Goal: Task Accomplishment & Management: Manage account settings

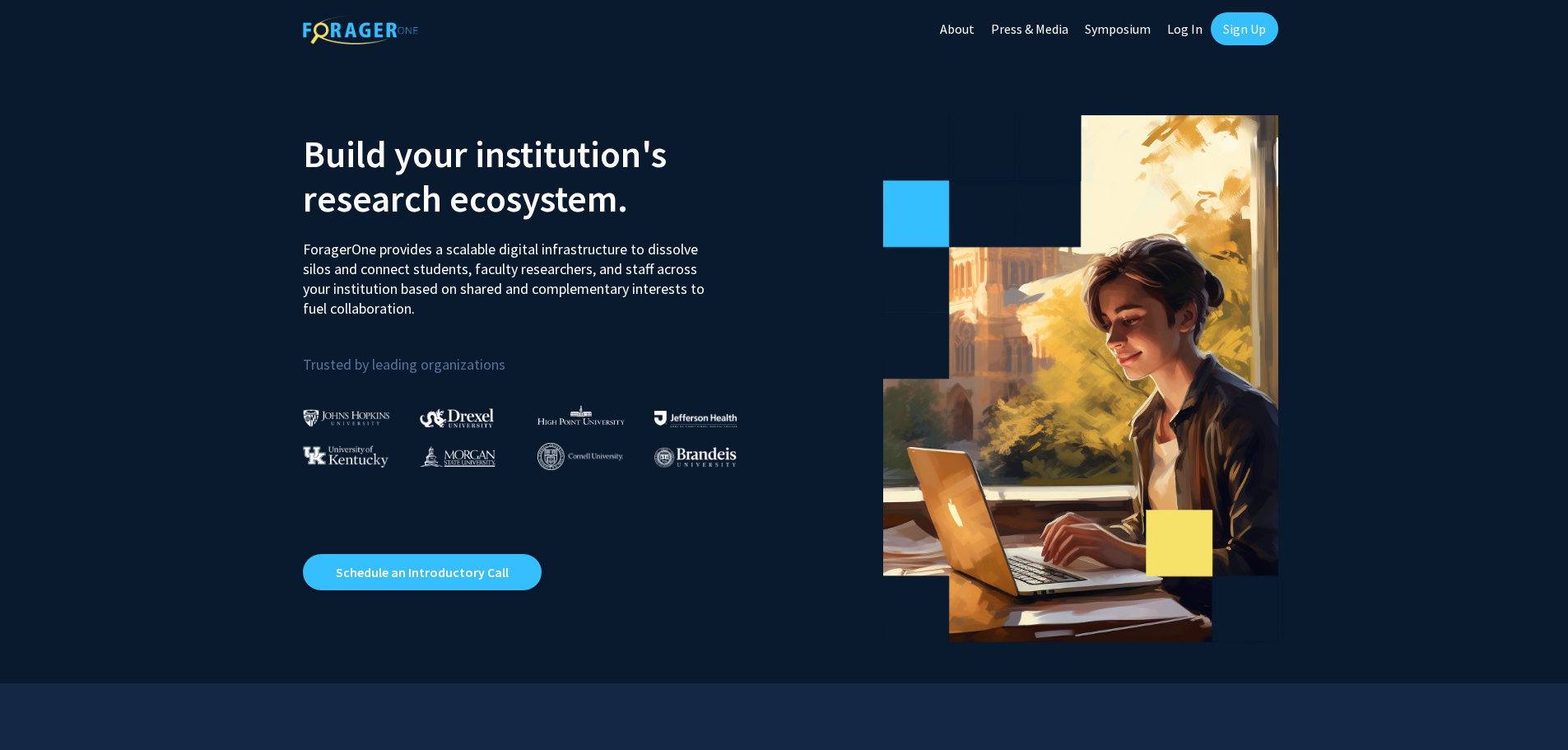
click at [1184, 31] on link "Log In" at bounding box center [1185, 28] width 51 height 57
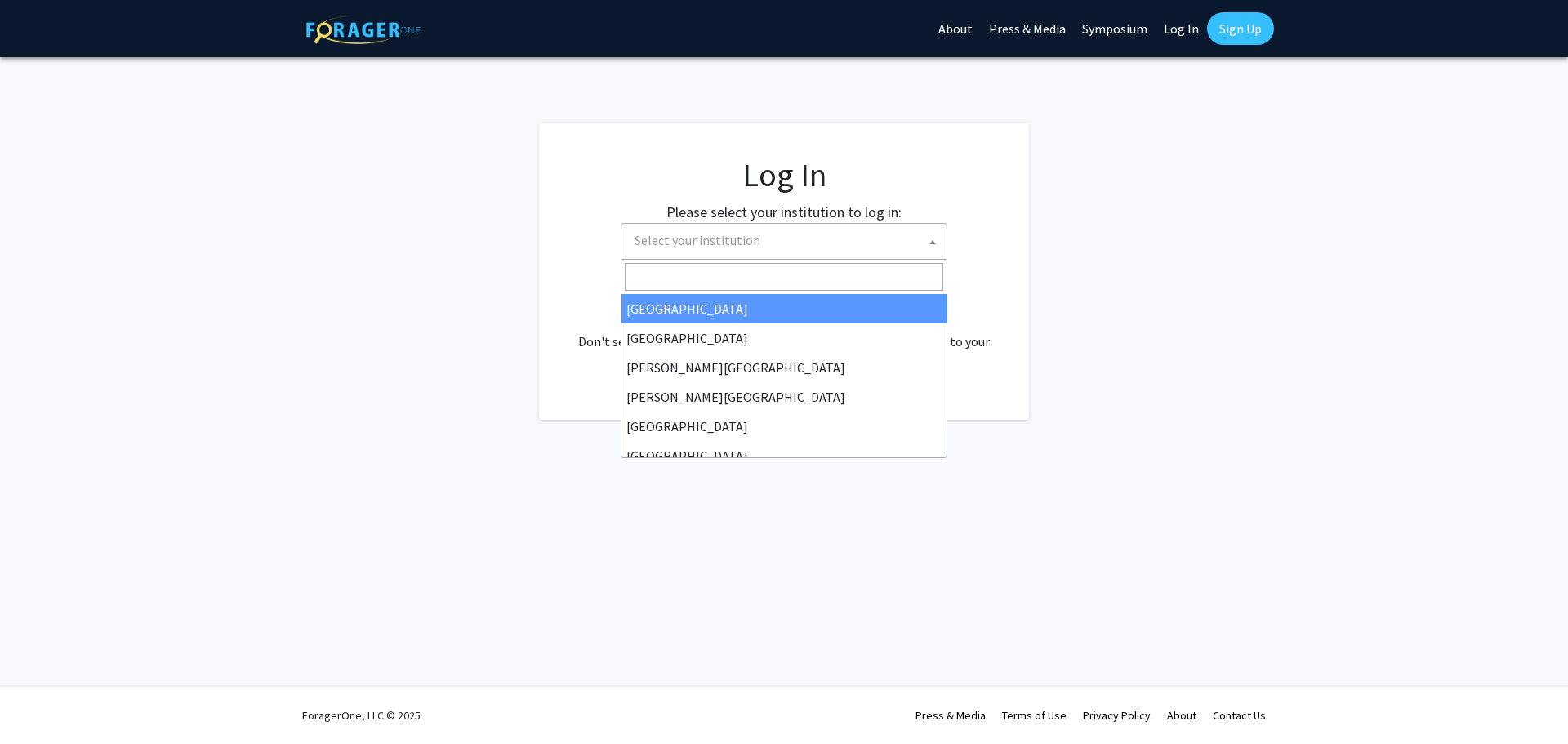
click at [934, 243] on b at bounding box center [933, 242] width 7 height 4
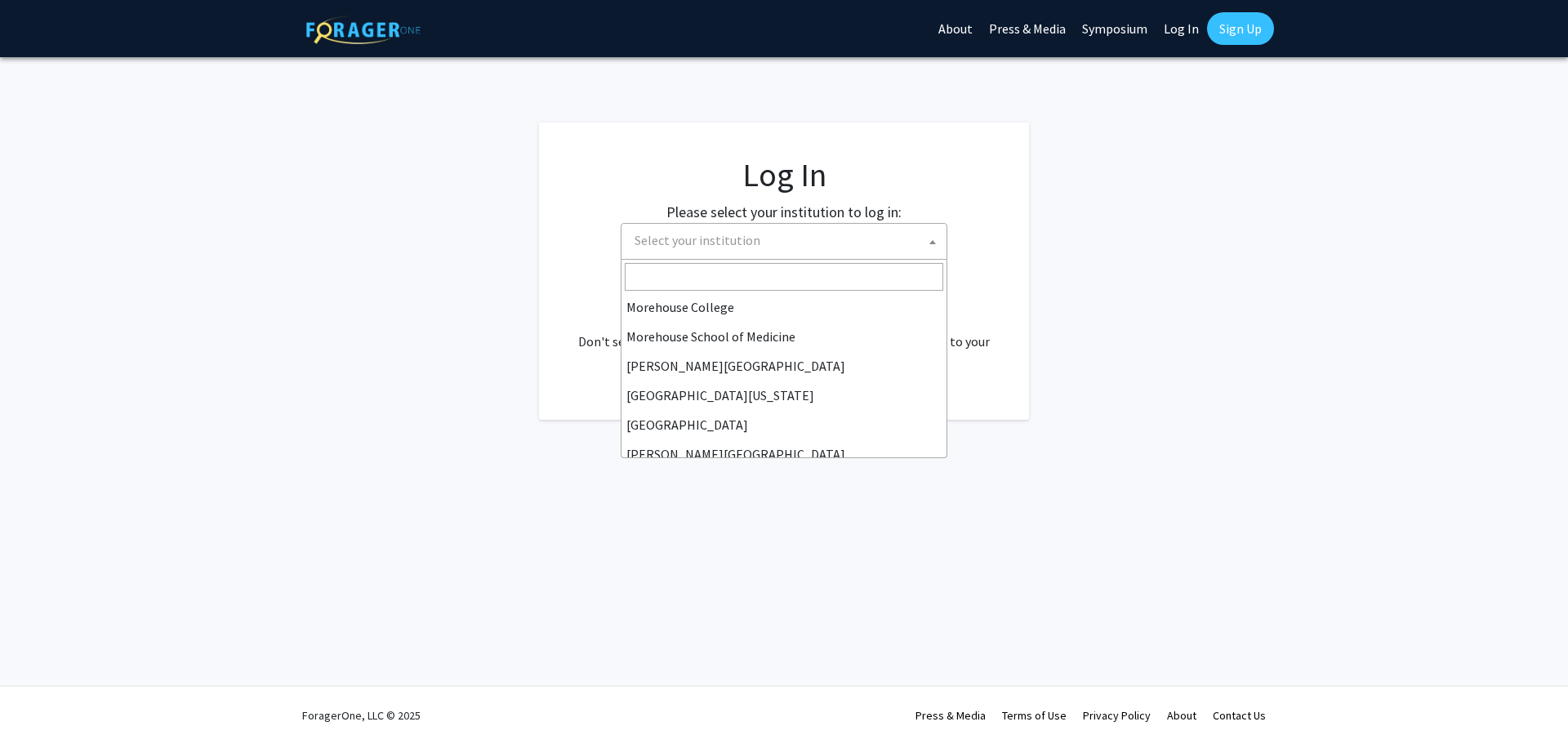
scroll to position [572, 0]
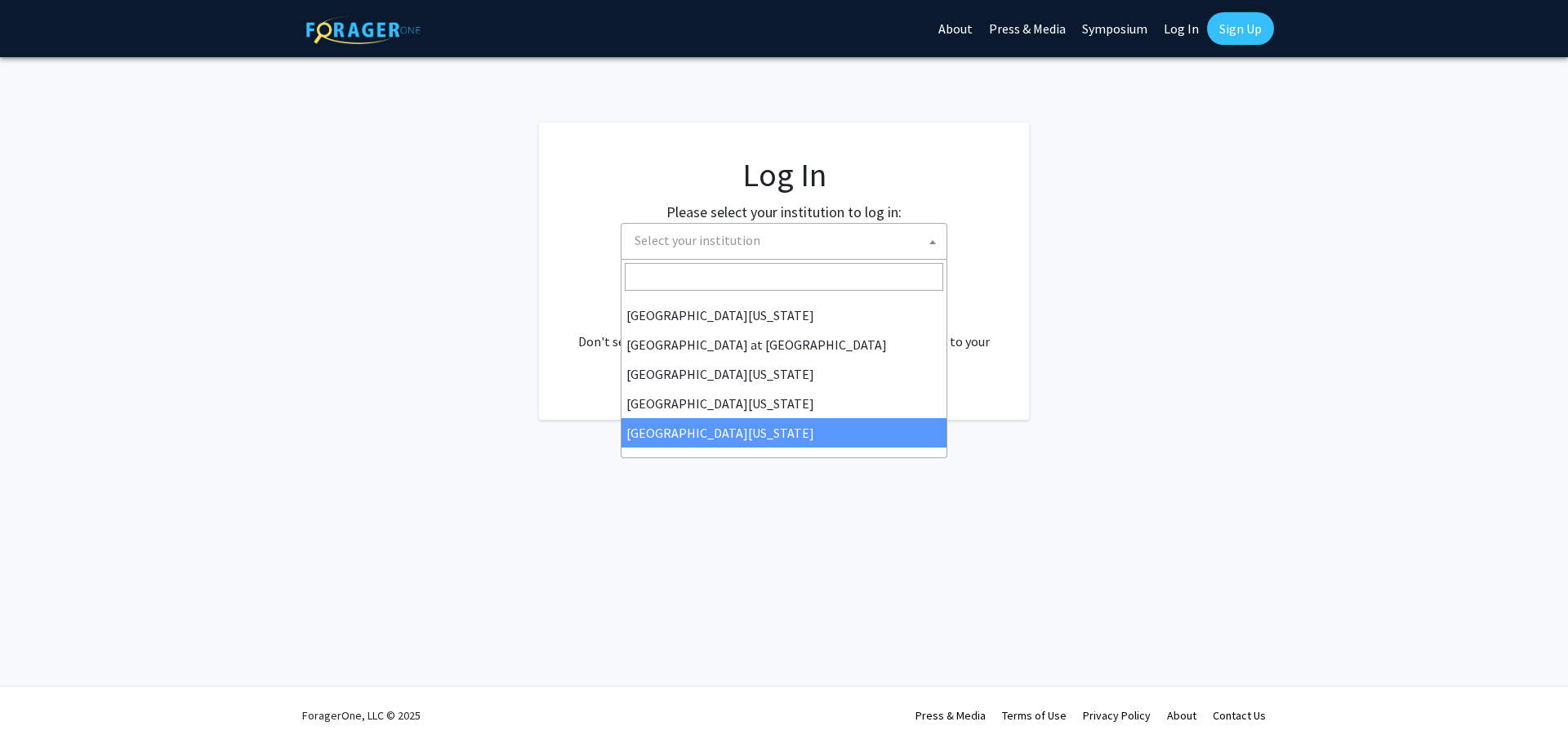
select select "33"
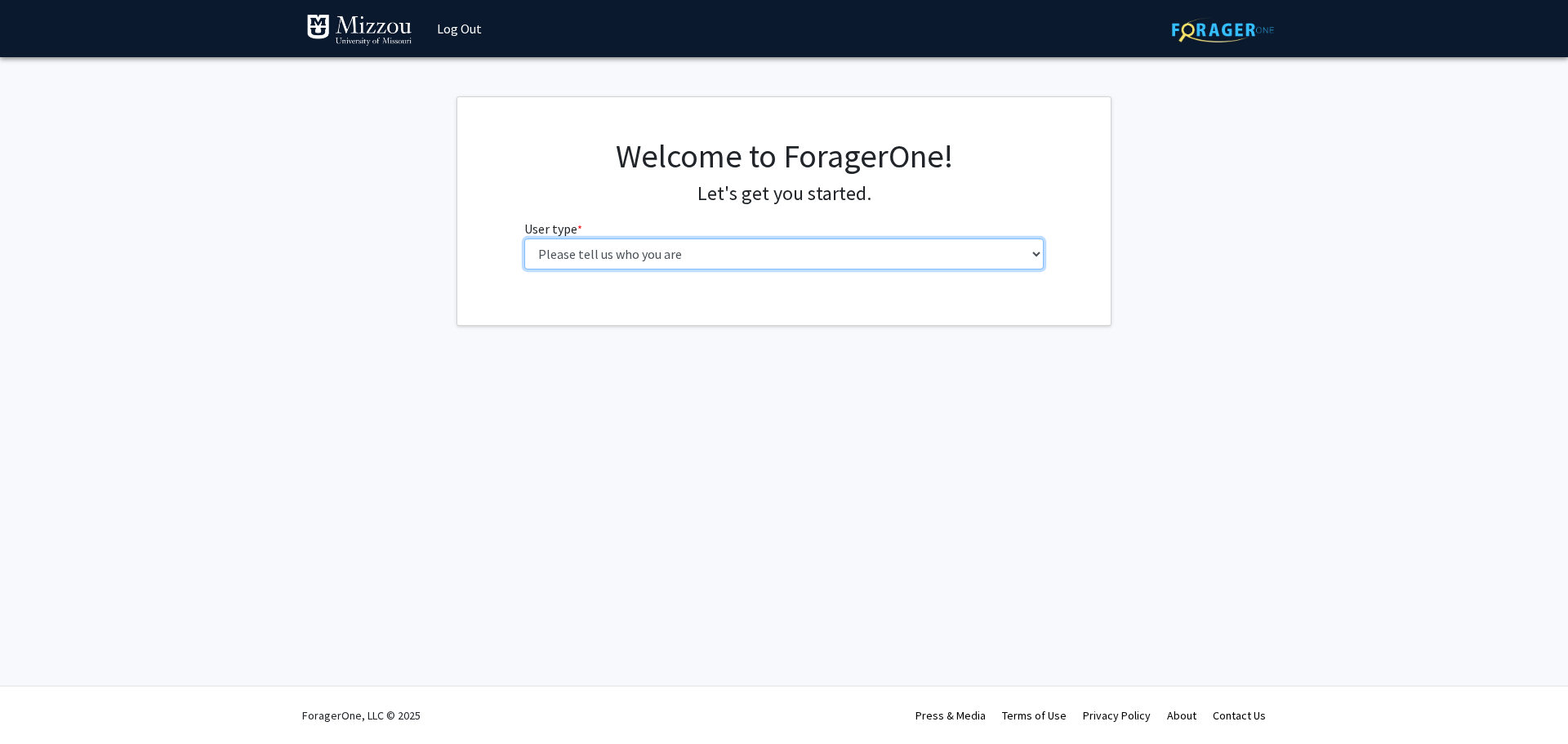
click at [668, 252] on select "Please tell us who you are Undergraduate Student Master's Student Doctoral Cand…" at bounding box center [784, 254] width 520 height 31
select select "5: faculty"
click at [524, 238] on select "Please tell us who you are Undergraduate Student Master's Student Doctoral Cand…" at bounding box center [784, 254] width 520 height 31
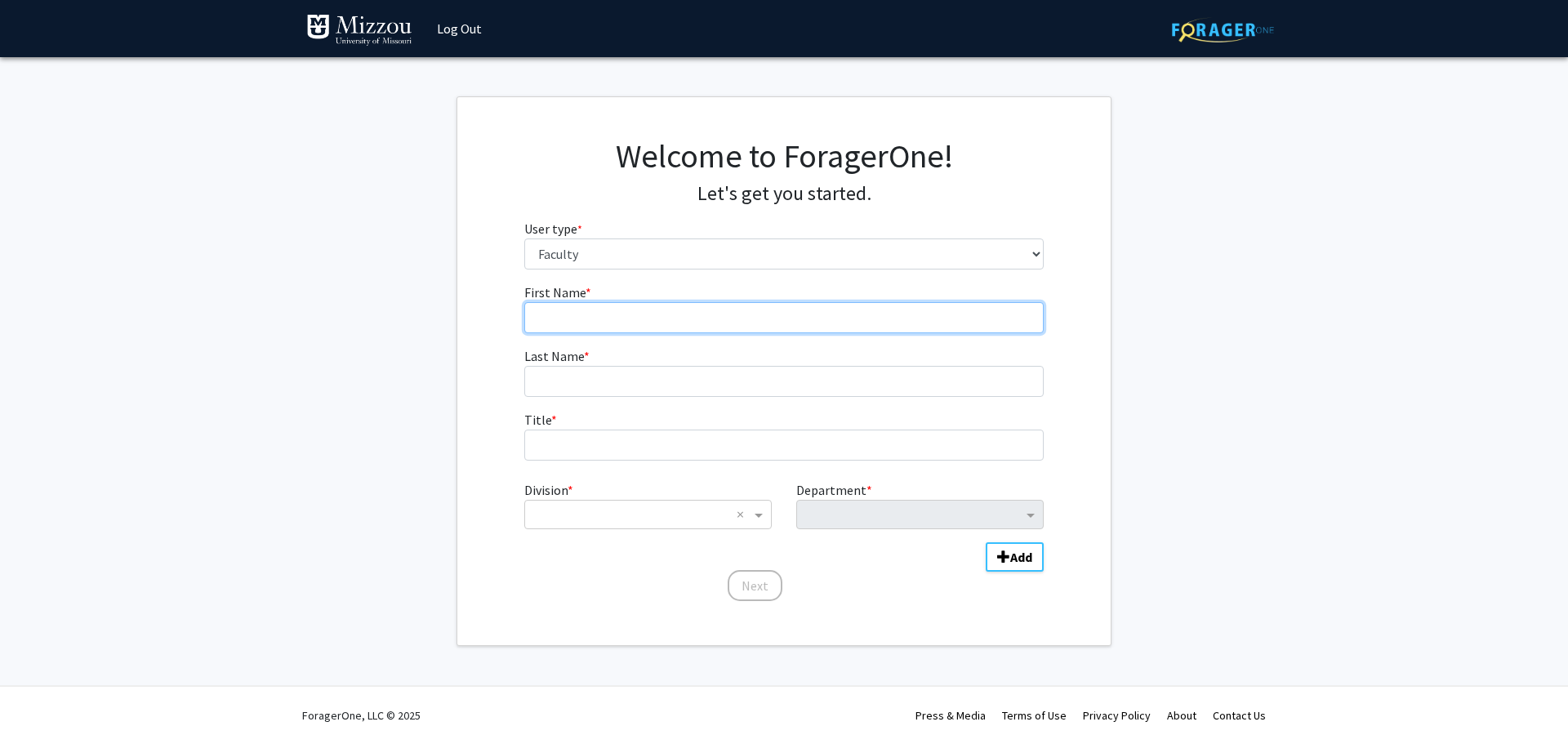
click at [556, 323] on input "First Name * required" at bounding box center [784, 318] width 520 height 31
type input "[PERSON_NAME]"
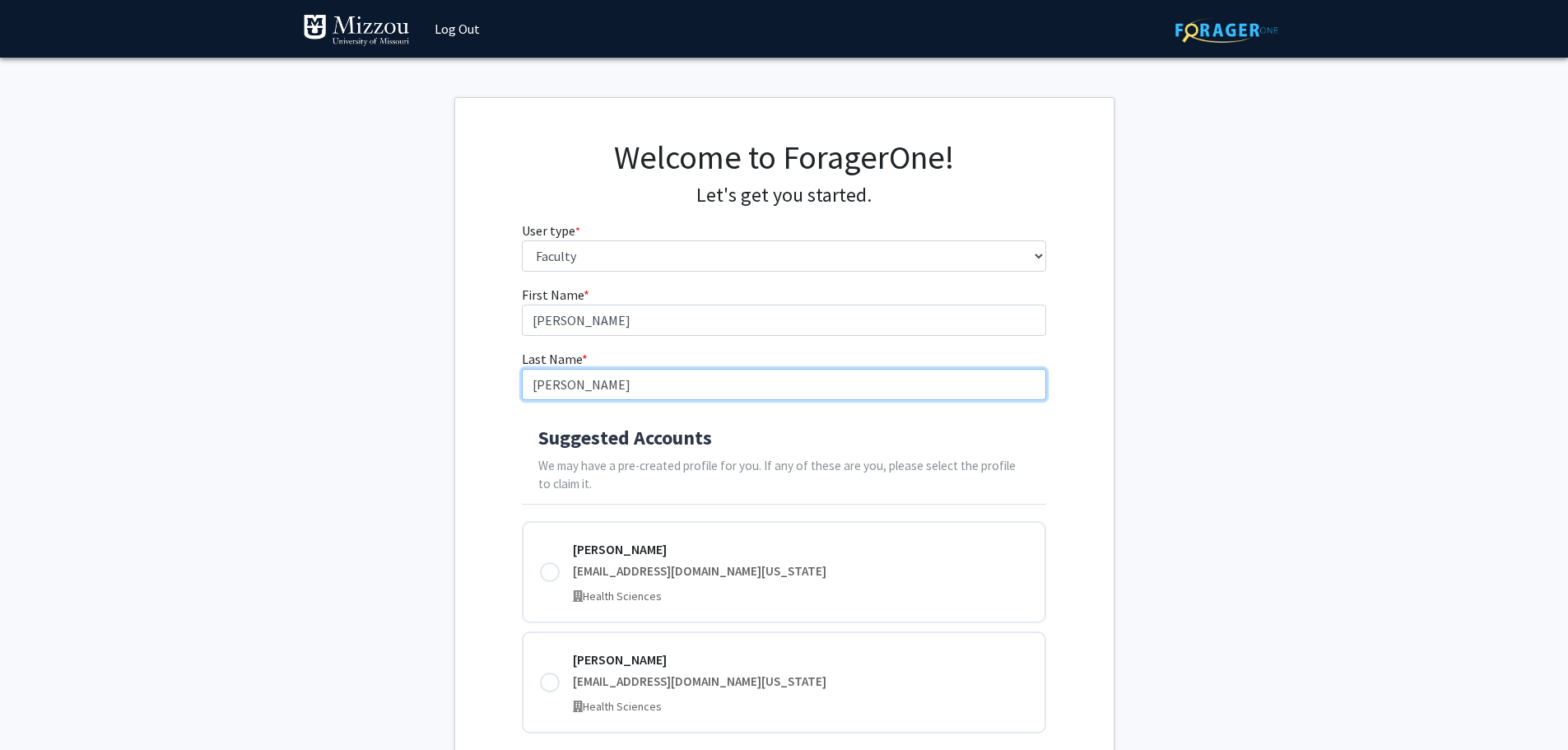
type input "[PERSON_NAME]"
click at [486, 399] on div "First Name * required [PERSON_NAME] Last Name * required [PERSON_NAME] Suggeste…" at bounding box center [785, 548] width 659 height 528
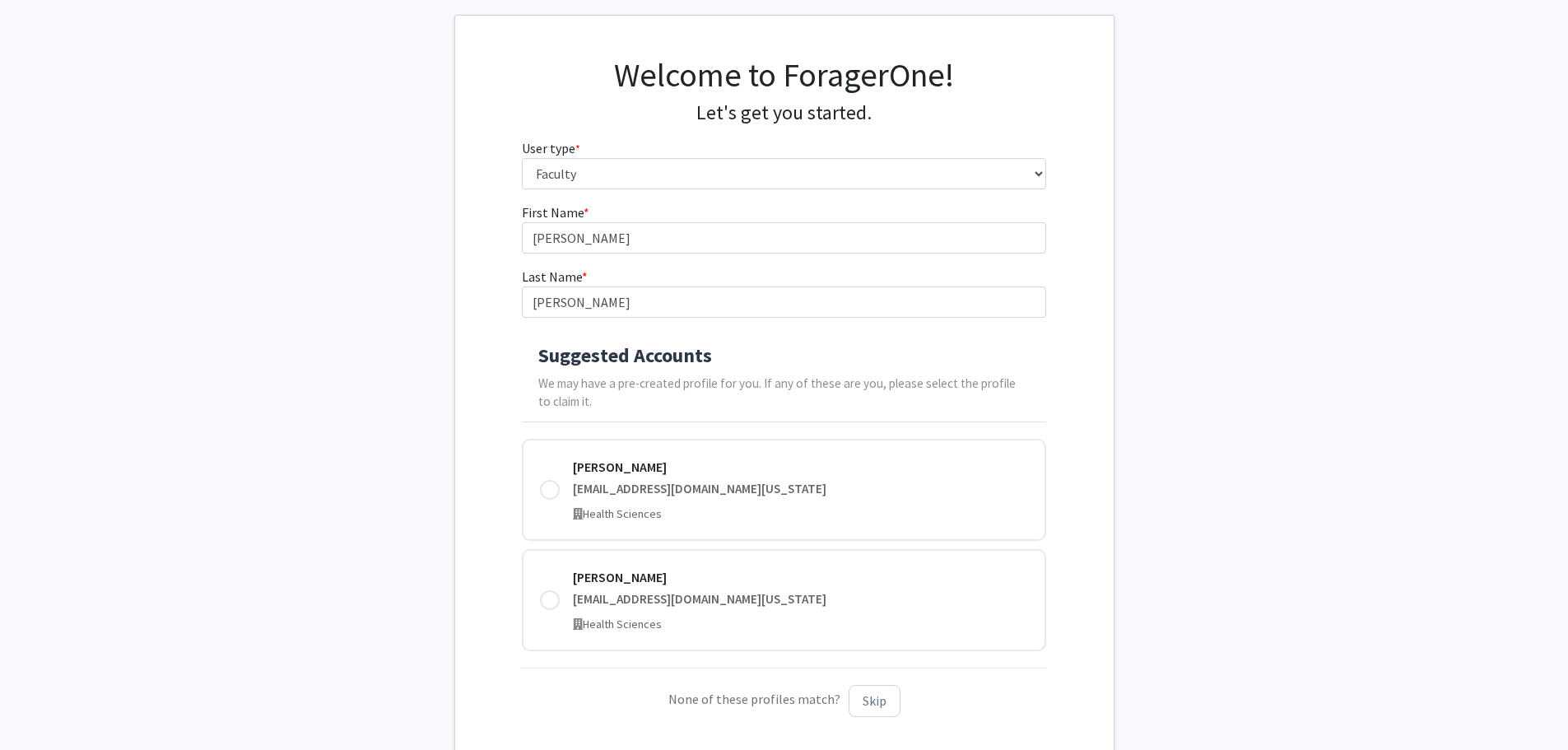
click at [495, 410] on div "First Name * required [PERSON_NAME] Last Name * required [PERSON_NAME] Suggeste…" at bounding box center [785, 466] width 659 height 528
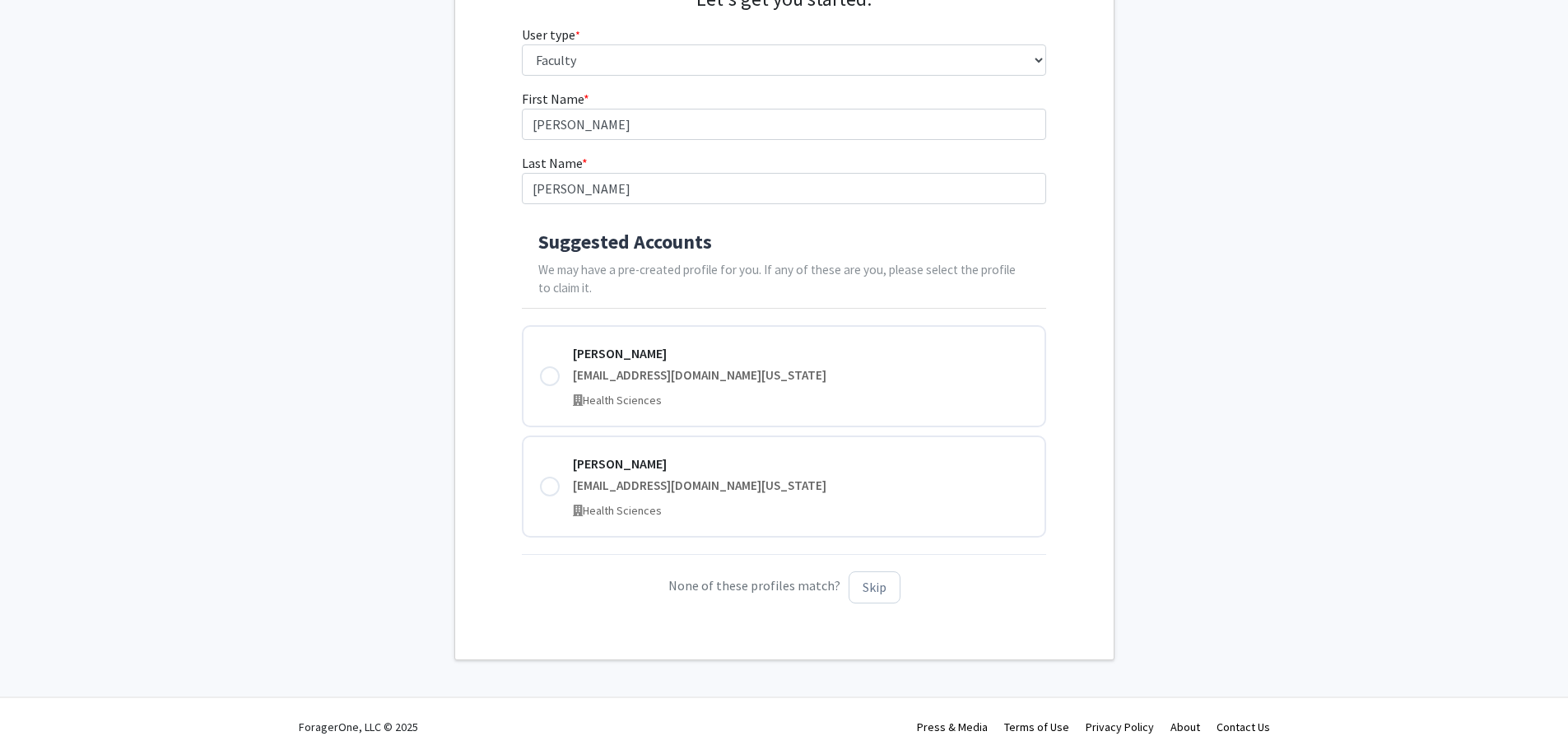
scroll to position [202, 0]
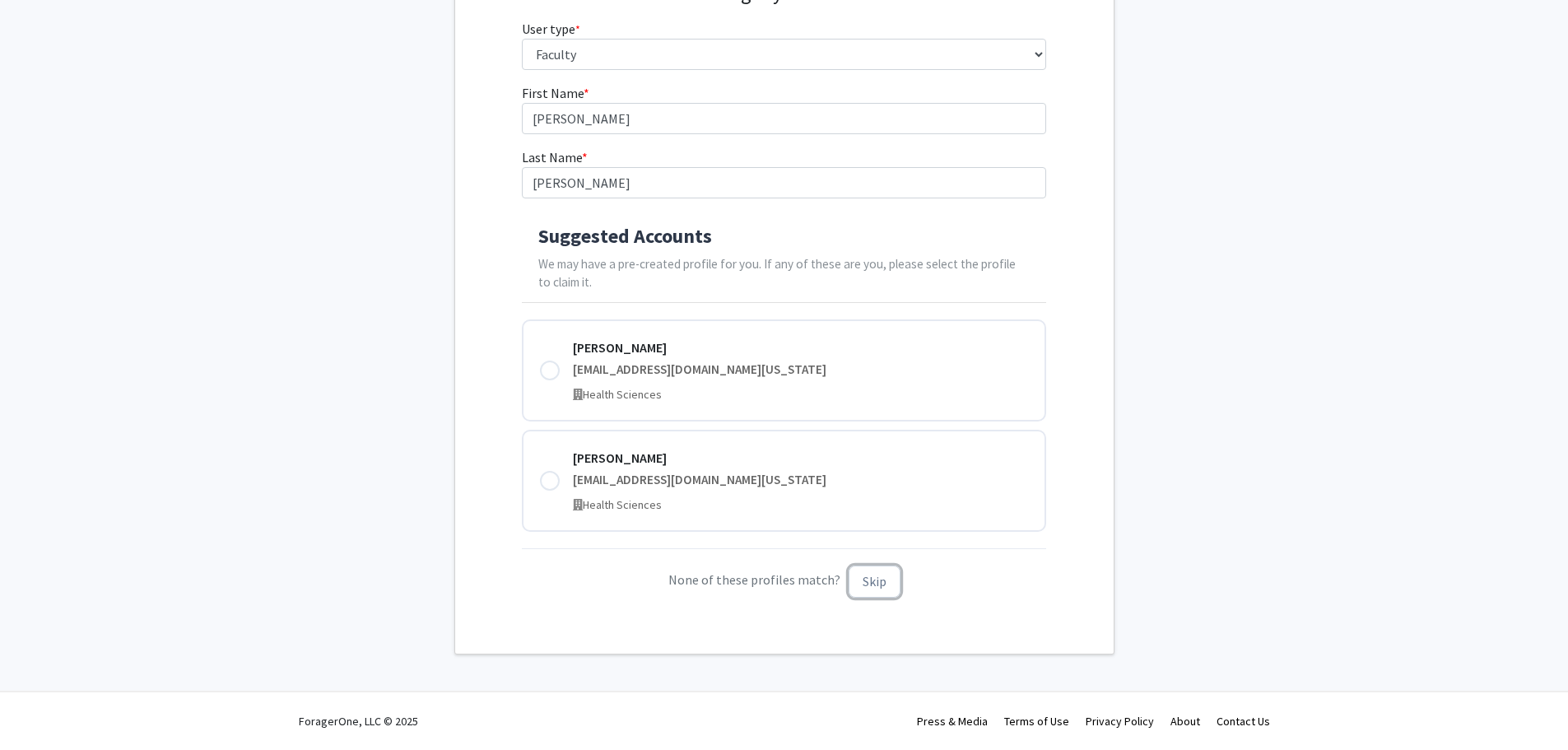
click at [875, 586] on button "Skip" at bounding box center [874, 581] width 51 height 32
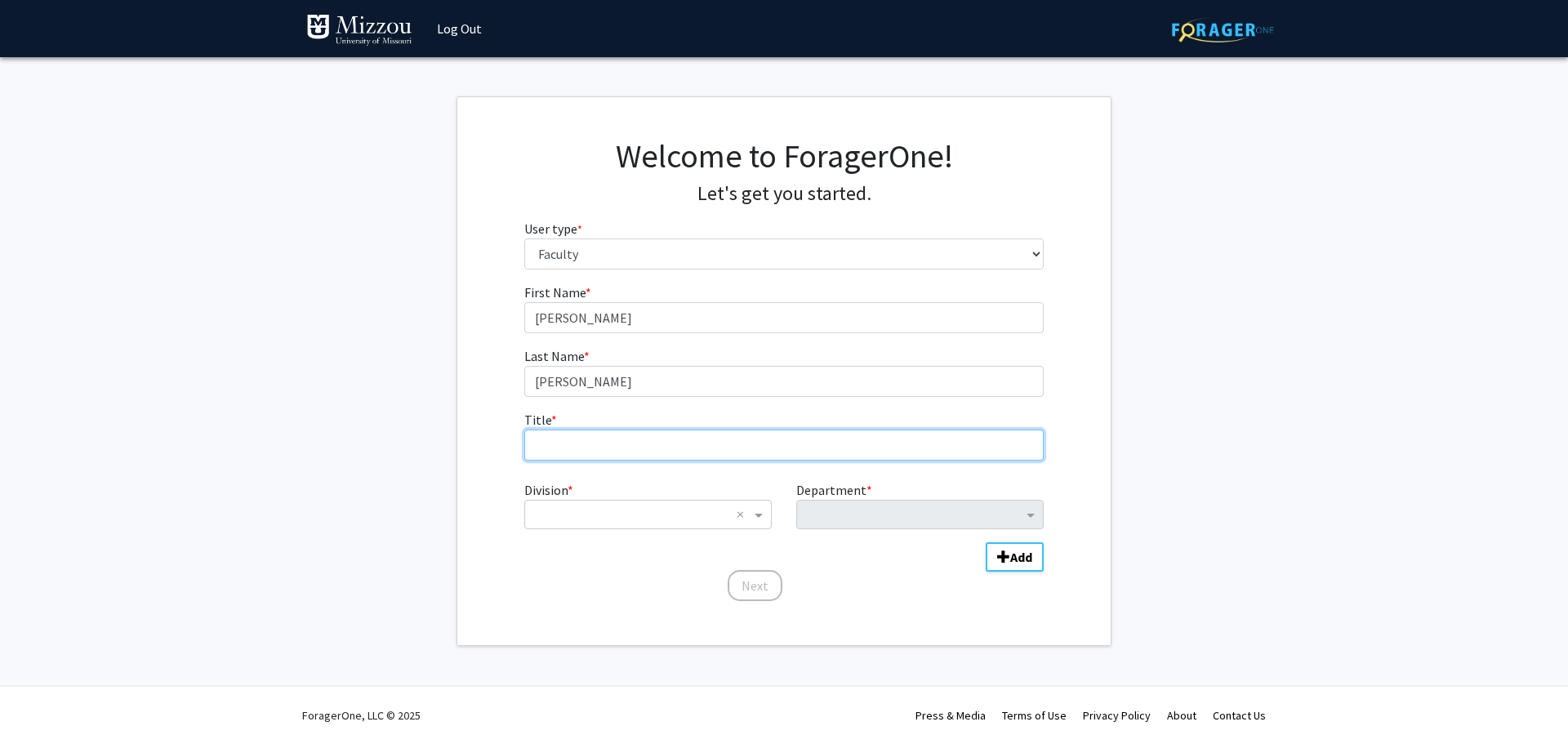
click at [552, 437] on input "Title * required" at bounding box center [784, 445] width 520 height 31
type input "Instructor"
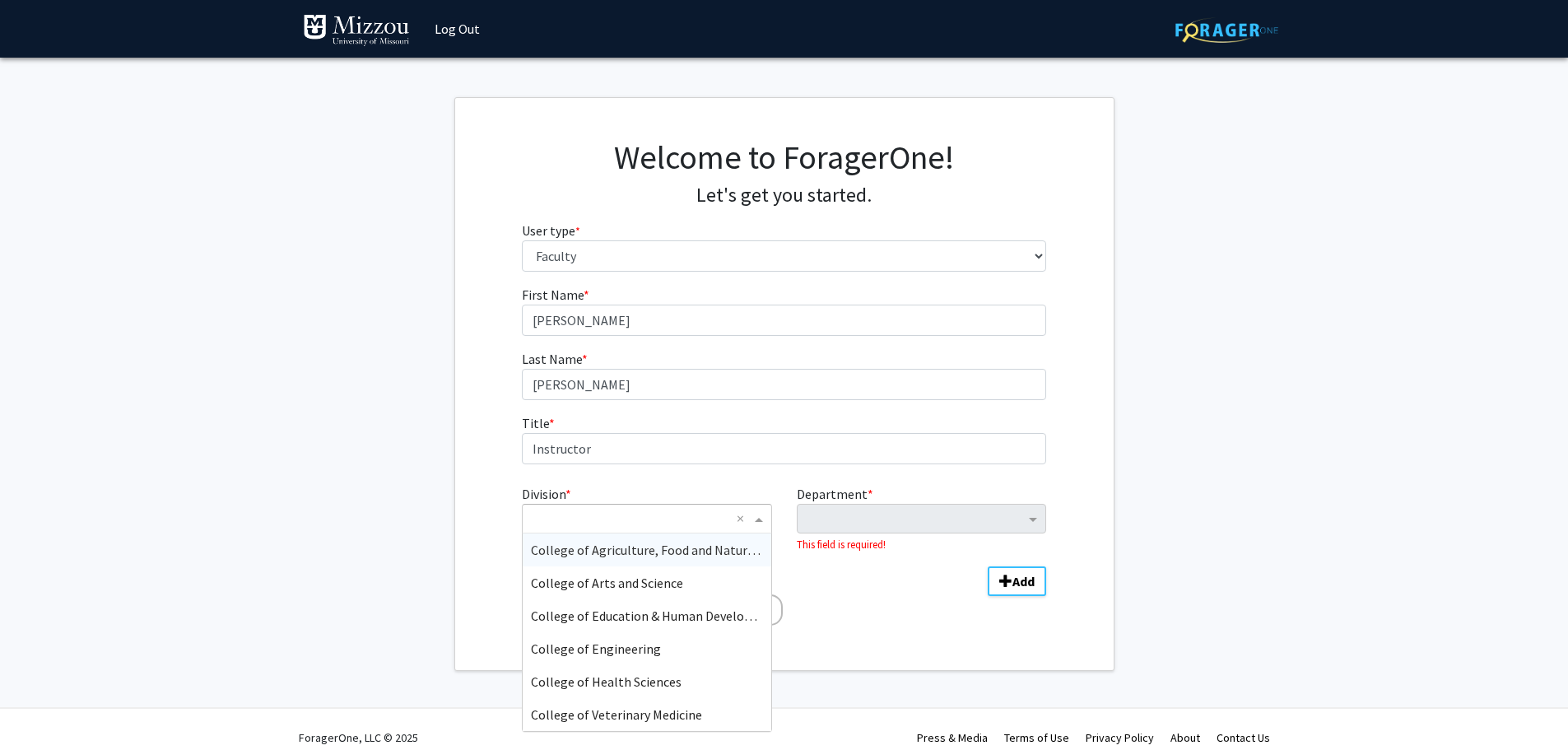
click at [565, 523] on input "Division" at bounding box center [630, 518] width 198 height 20
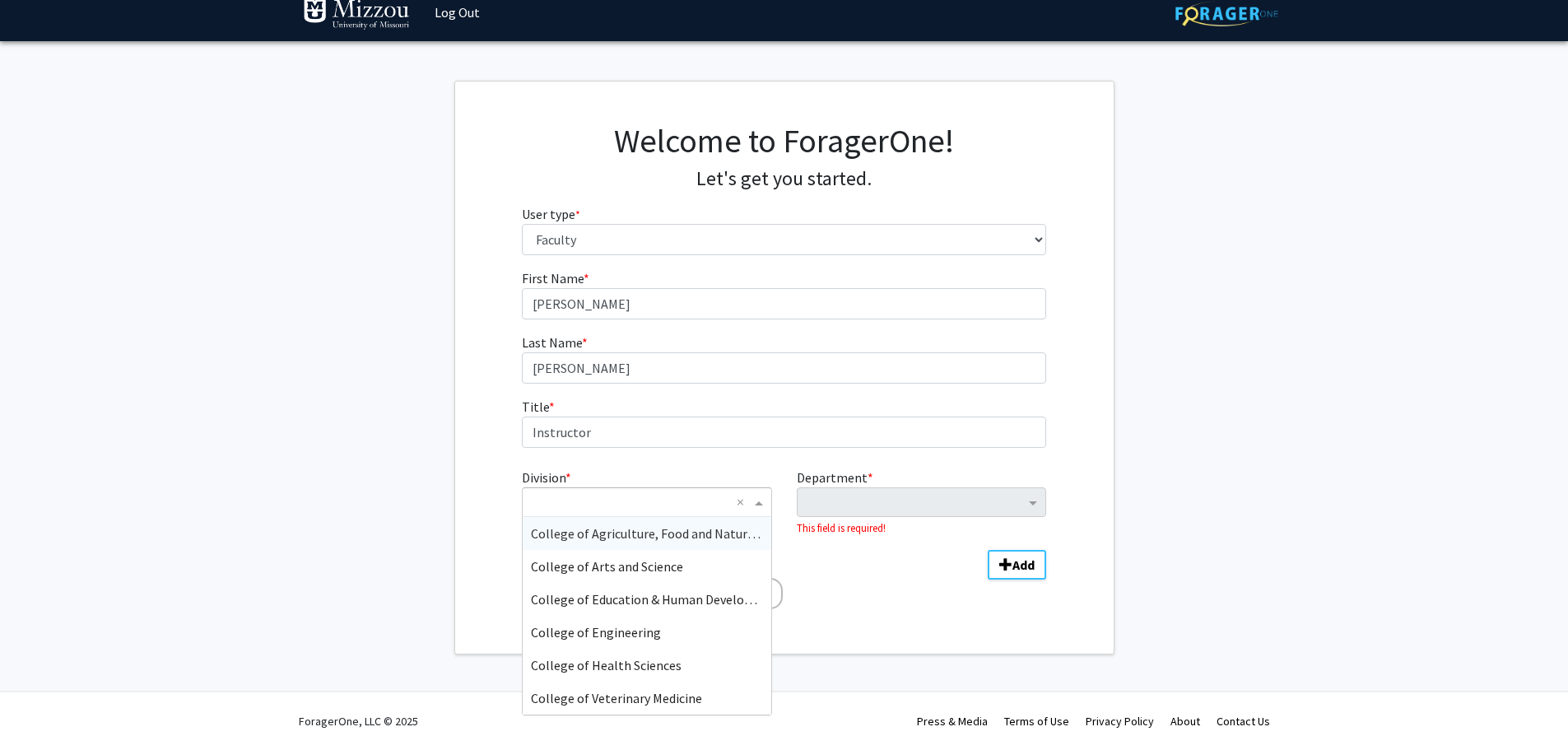
click at [699, 529] on span "College of Agriculture, Food and Natural Resources" at bounding box center [674, 533] width 287 height 16
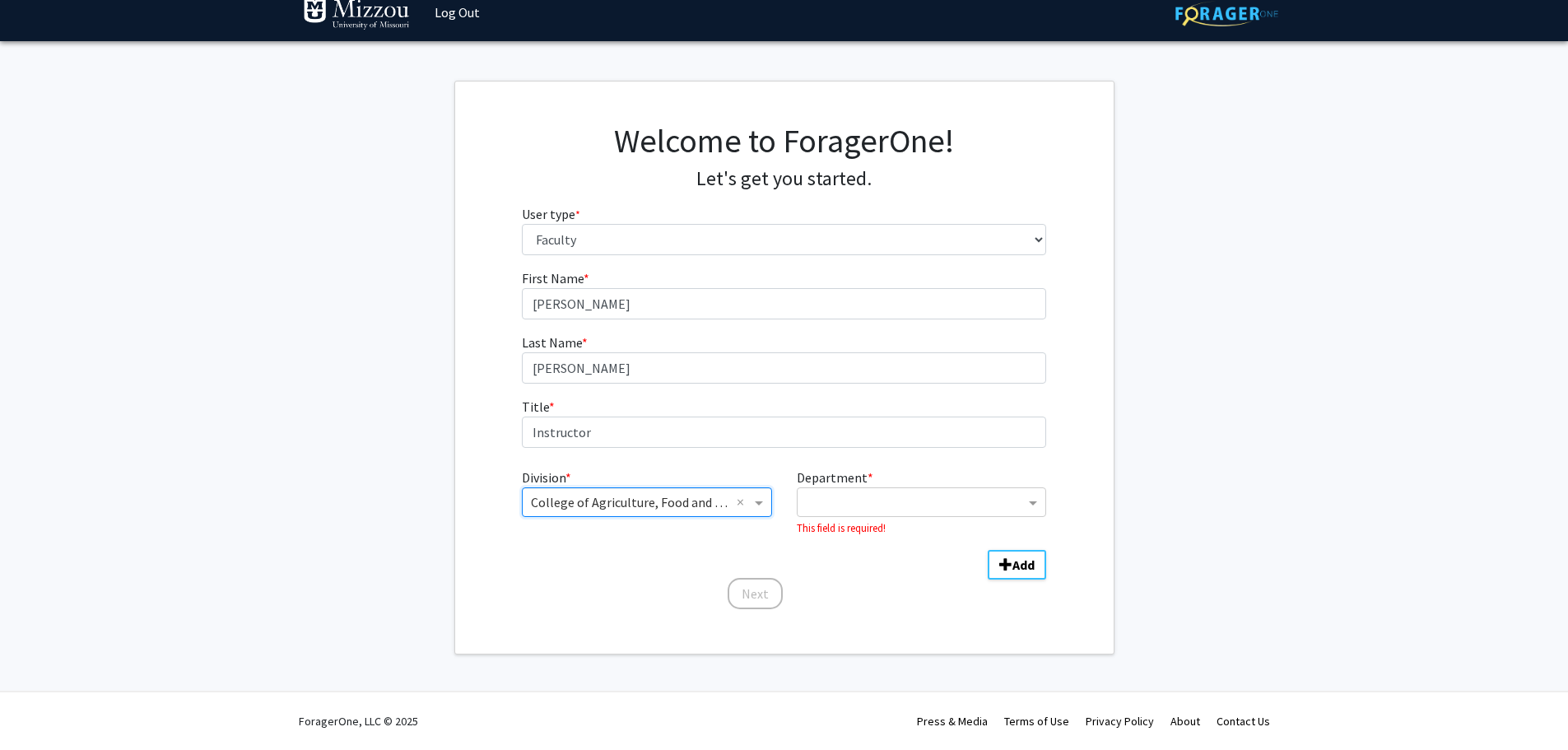
click at [836, 505] on input "Department" at bounding box center [914, 503] width 219 height 20
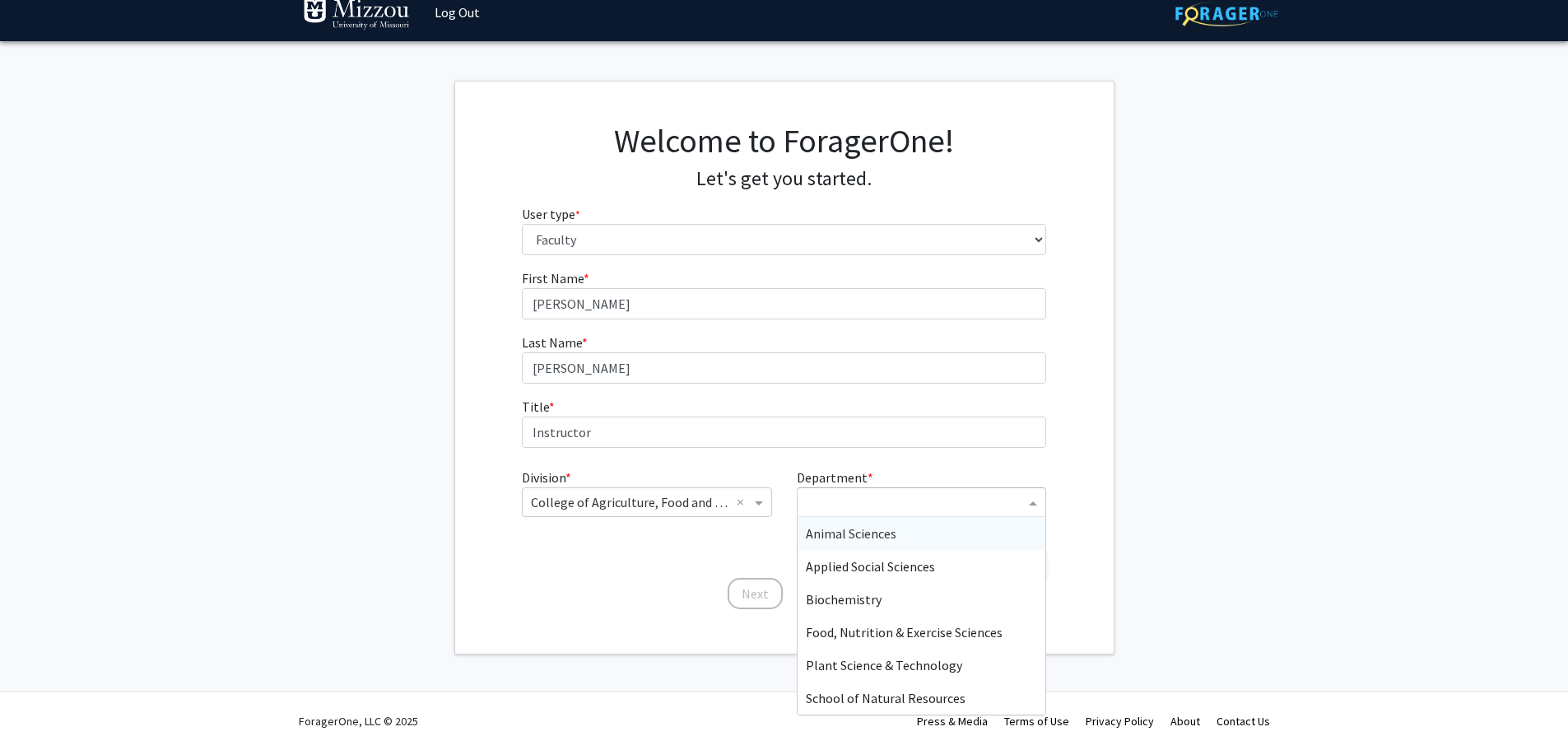
click at [841, 536] on span "Animal Sciences" at bounding box center [851, 533] width 91 height 16
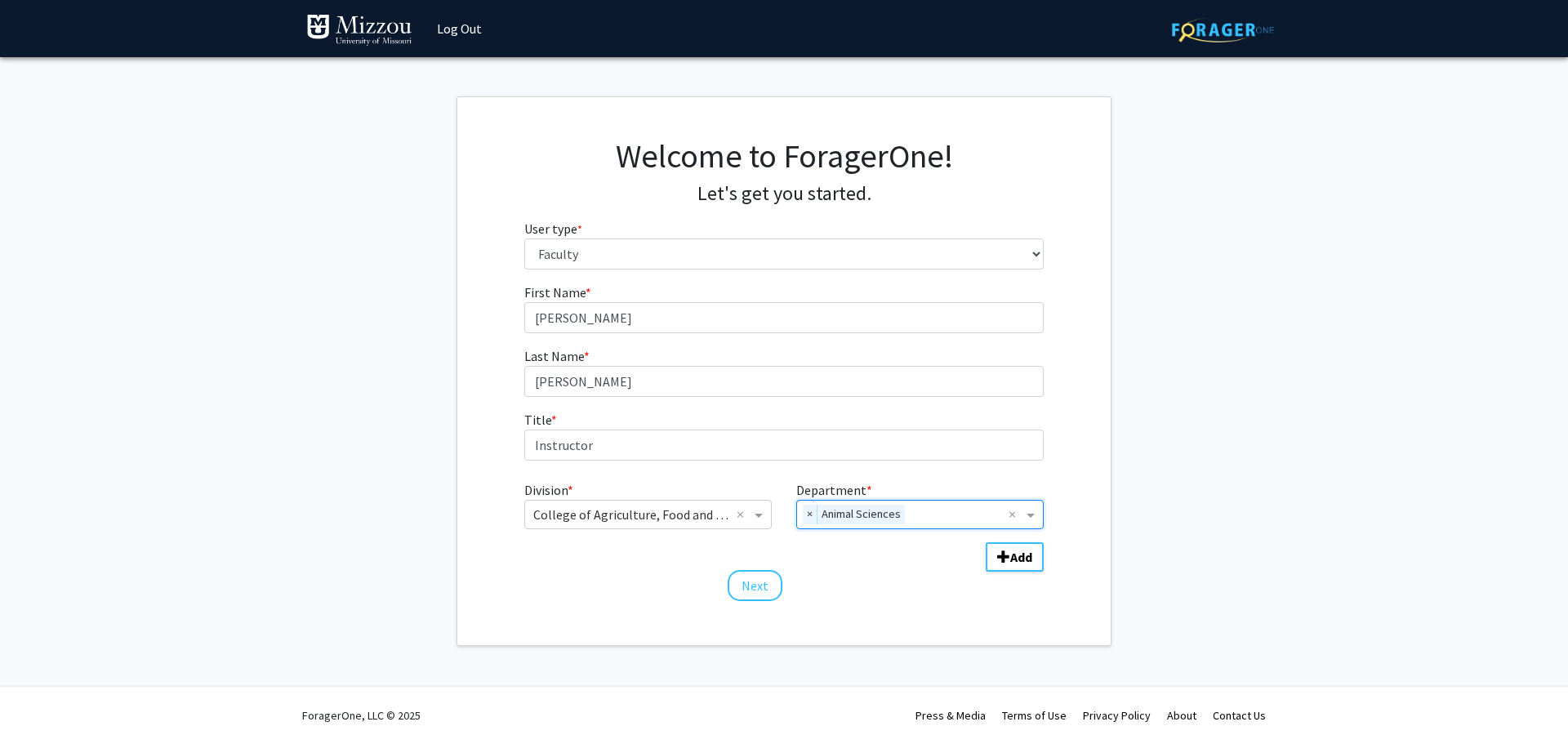
click at [1043, 627] on div "Welcome to ForagerOne! Let's get you started. User type * required Please tell …" at bounding box center [784, 371] width 654 height 548
click at [770, 590] on button "Next" at bounding box center [755, 586] width 54 height 31
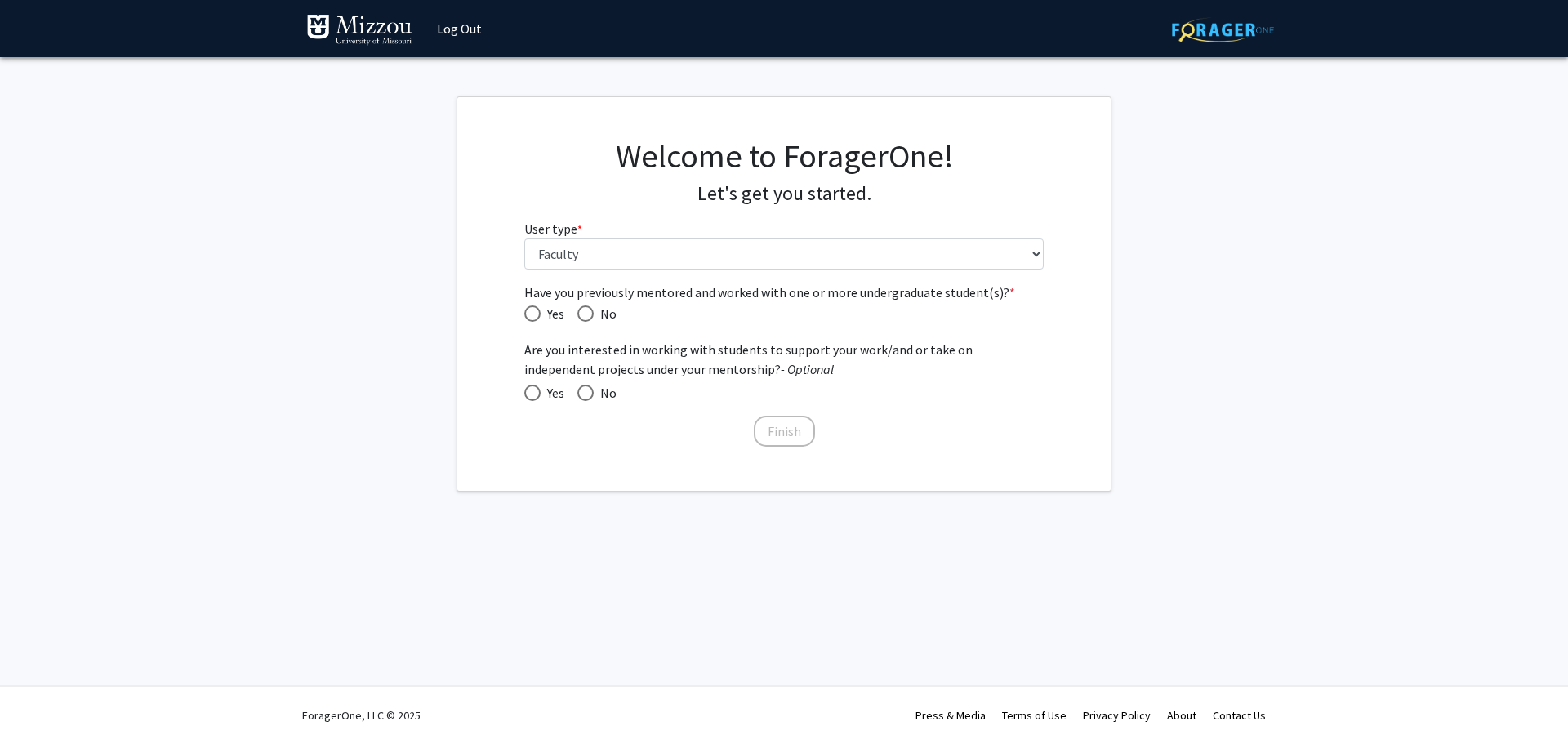
click at [589, 312] on span "Have you previously mentored and worked with one or more undergraduate student(…" at bounding box center [585, 313] width 16 height 16
click at [589, 312] on input "No" at bounding box center [585, 313] width 16 height 16
radio input "true"
click at [587, 394] on span at bounding box center [585, 392] width 16 height 16
click at [587, 394] on input "No" at bounding box center [585, 392] width 16 height 16
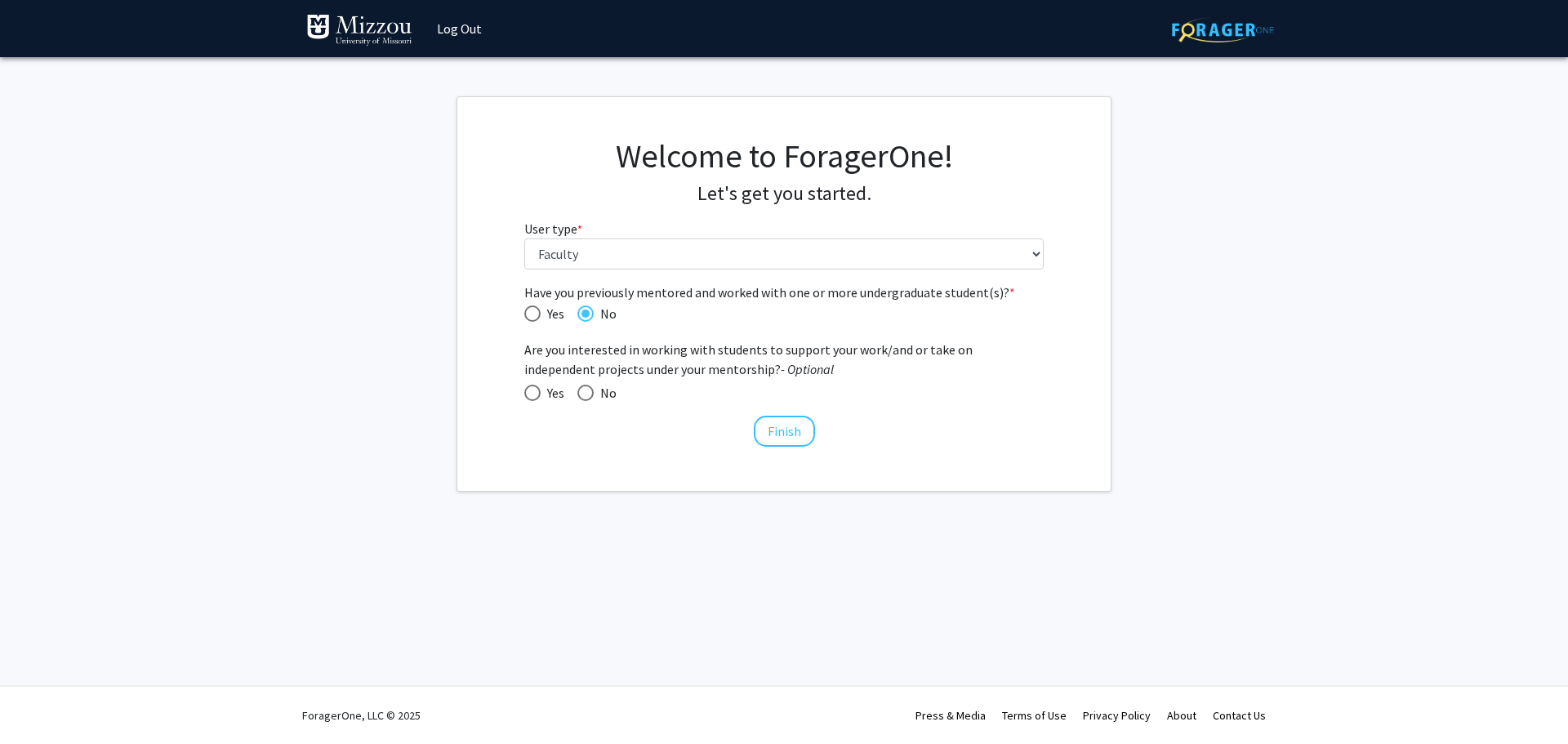
radio input "true"
click at [794, 436] on button "Finish" at bounding box center [785, 431] width 61 height 31
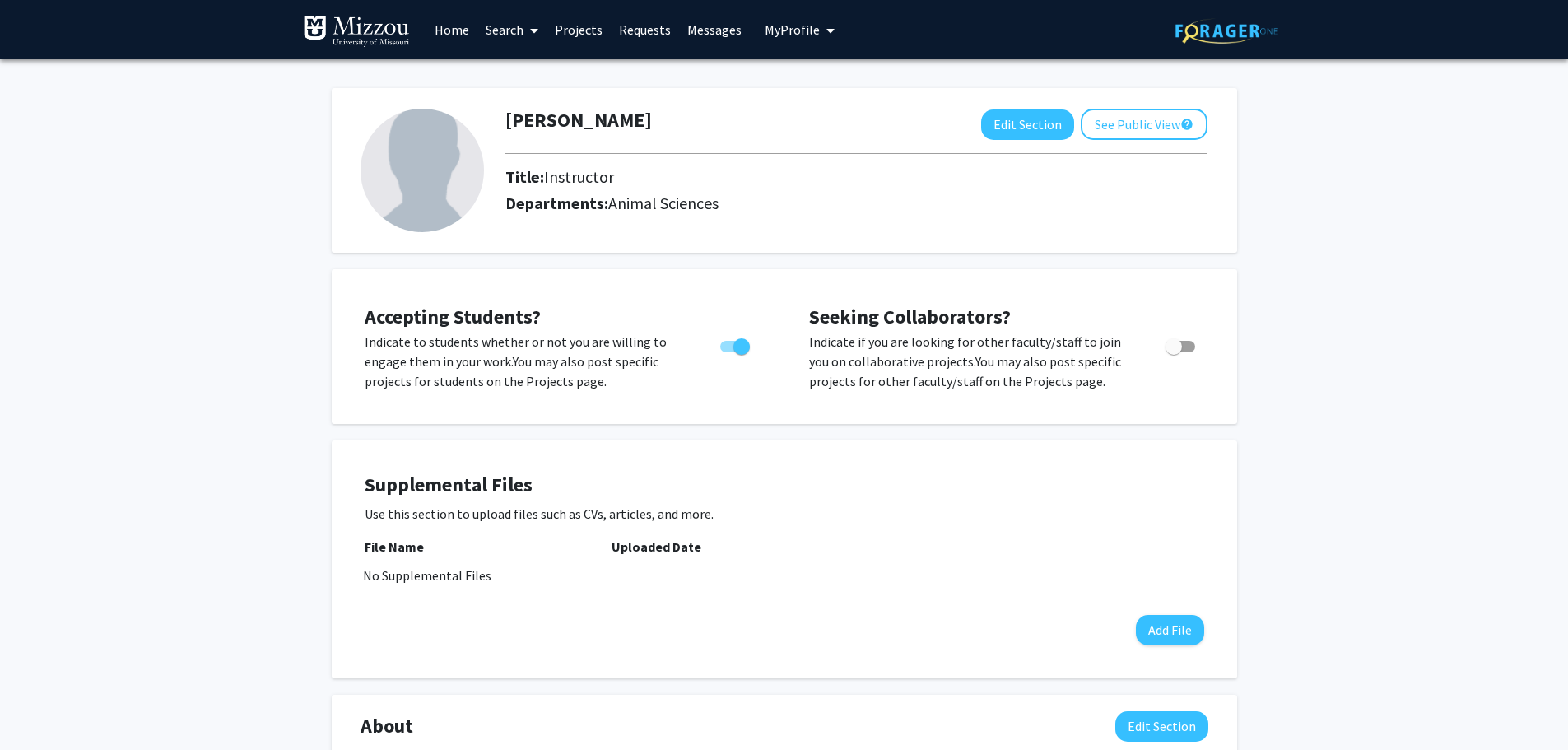
click at [450, 183] on img at bounding box center [422, 171] width 124 height 124
click at [739, 342] on span "Toggle" at bounding box center [741, 346] width 16 height 16
click at [728, 353] on input "Would you like to permit student requests?" at bounding box center [727, 353] width 1 height 1
checkbox input "false"
click at [1047, 128] on button "Edit Section" at bounding box center [1028, 124] width 93 height 30
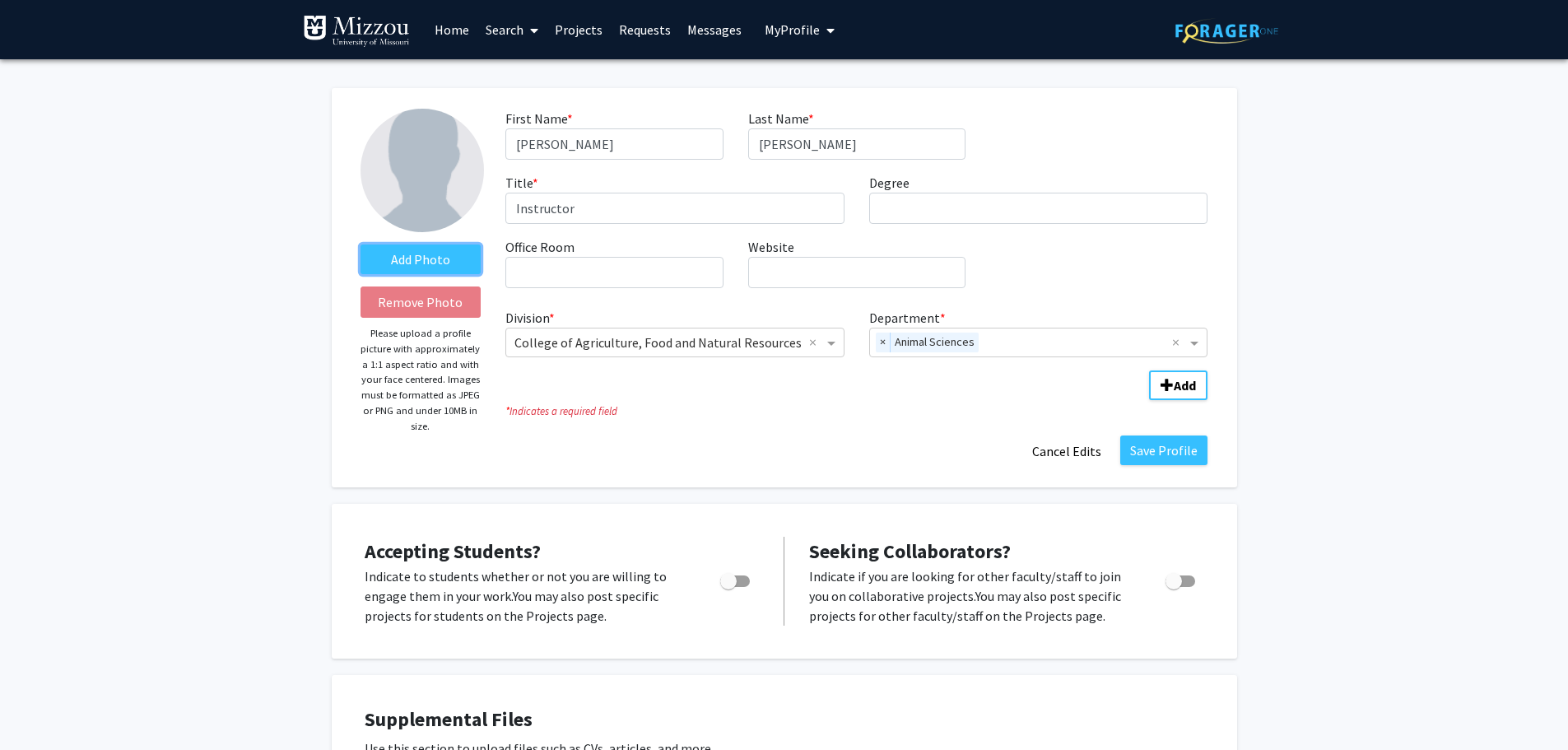
click at [381, 261] on label "Add Photo" at bounding box center [420, 259] width 121 height 30
click at [0, 0] on input "Add Photo" at bounding box center [0, 0] width 0 height 0
click at [423, 251] on label "Add Photo" at bounding box center [420, 259] width 121 height 30
click at [0, 0] on input "Add Photo" at bounding box center [0, 0] width 0 height 0
click at [410, 255] on label "Add Photo" at bounding box center [420, 259] width 121 height 30
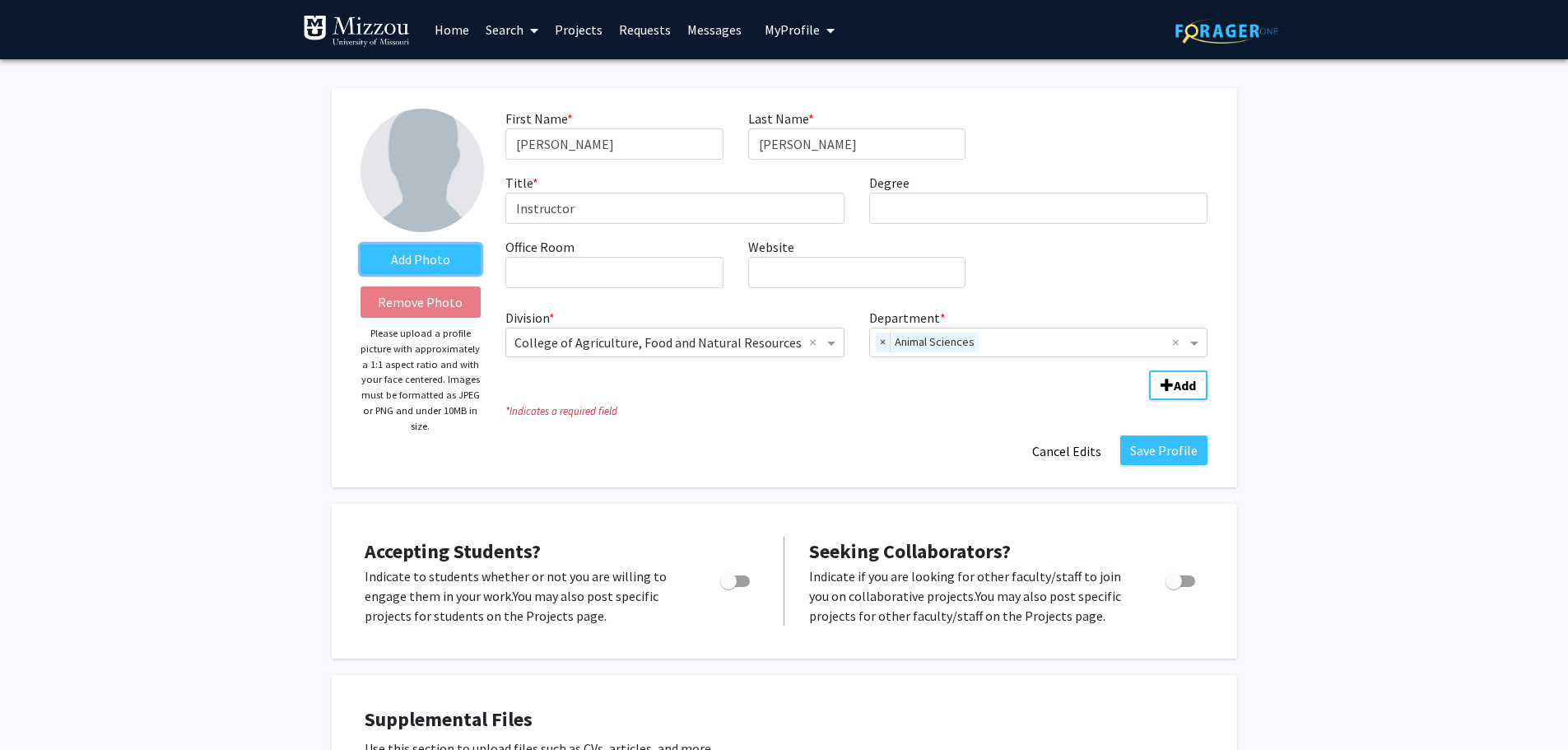
click at [0, 0] on input "Add Photo" at bounding box center [0, 0] width 0 height 0
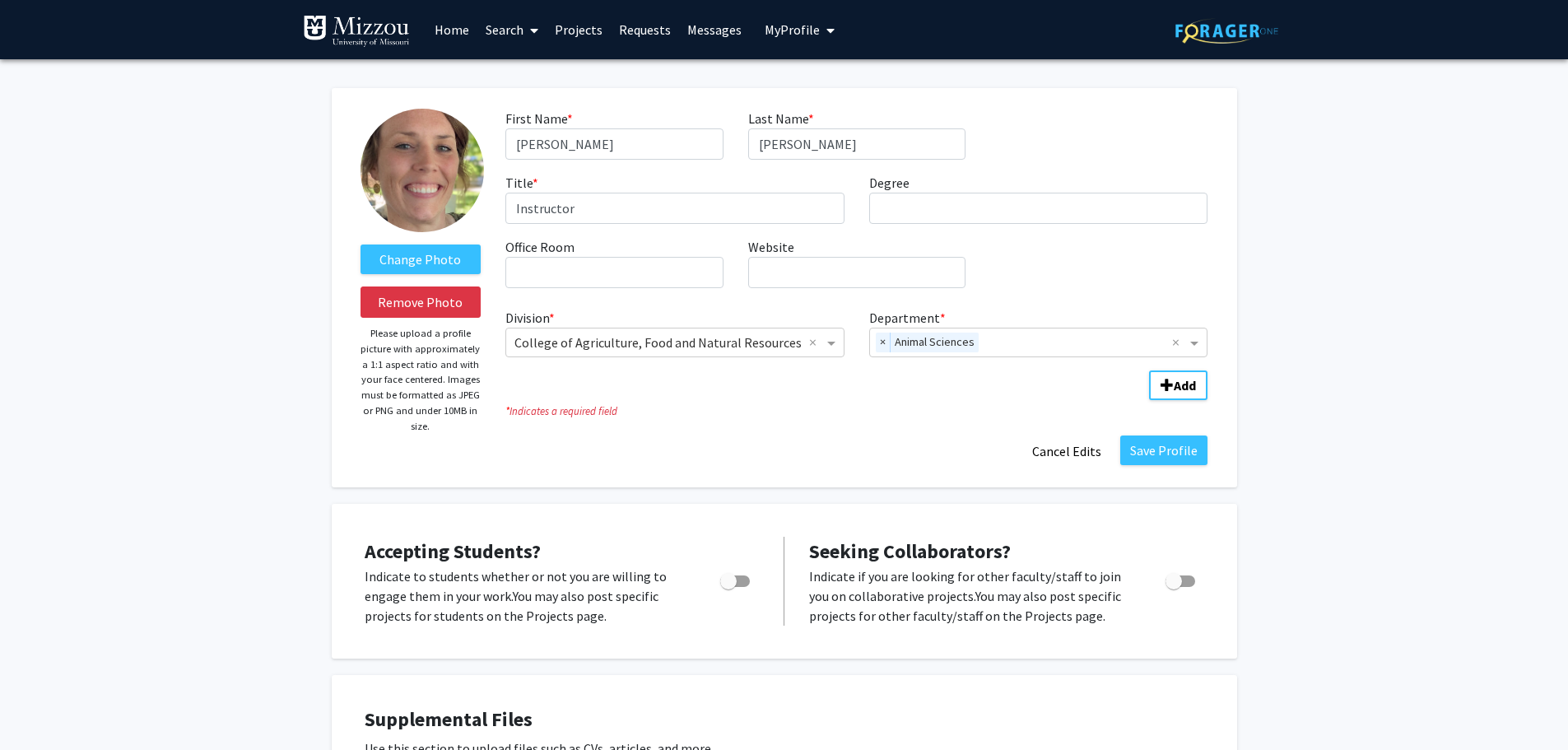
click at [422, 177] on img at bounding box center [422, 171] width 124 height 124
click at [397, 264] on label "Change Photo" at bounding box center [420, 259] width 121 height 30
click at [0, 0] on input "Change Photo" at bounding box center [0, 0] width 0 height 0
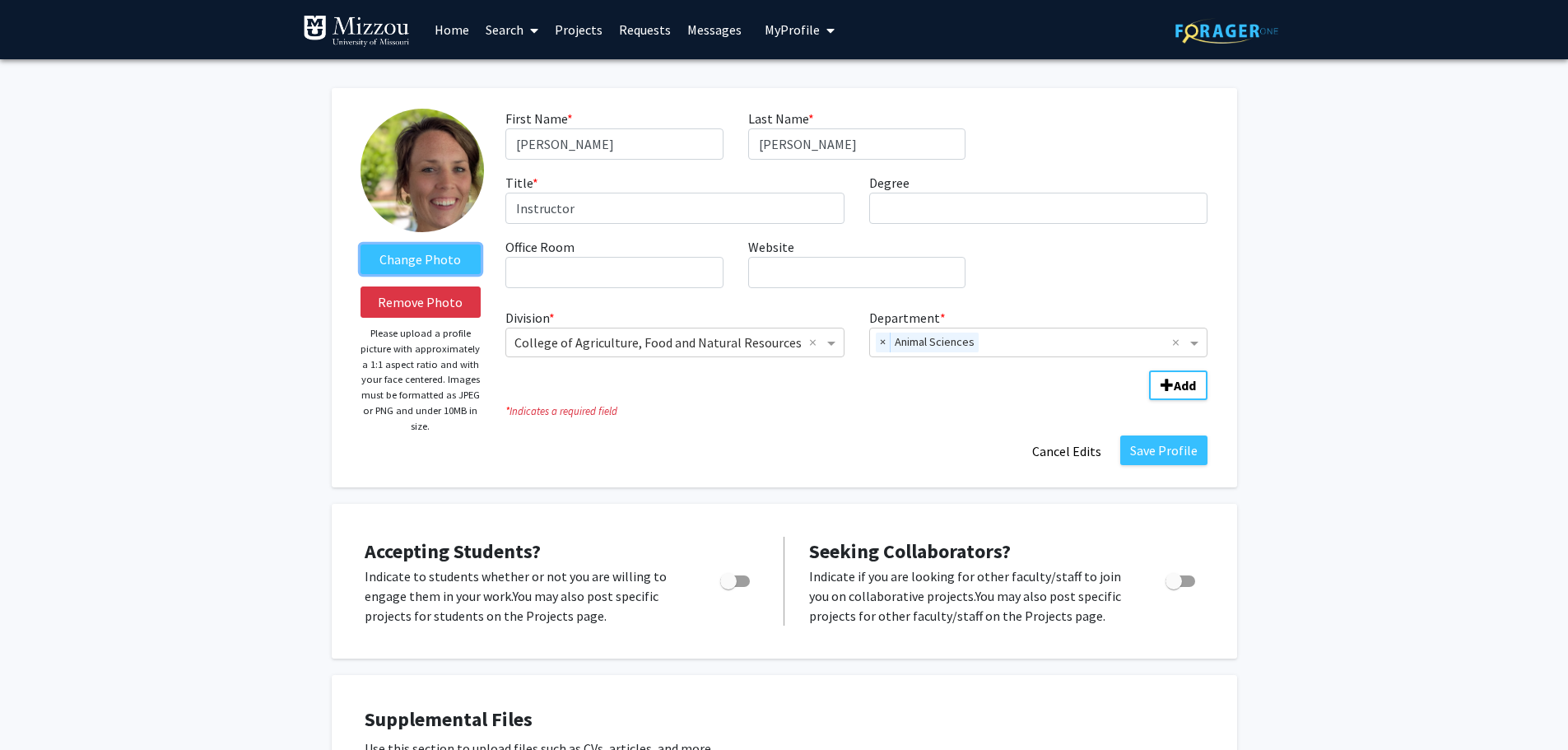
click at [431, 257] on label "Change Photo" at bounding box center [420, 259] width 121 height 30
click at [0, 0] on input "Change Photo" at bounding box center [0, 0] width 0 height 0
click at [441, 258] on label "Change Photo" at bounding box center [420, 259] width 121 height 30
click at [0, 0] on input "Change Photo" at bounding box center [0, 0] width 0 height 0
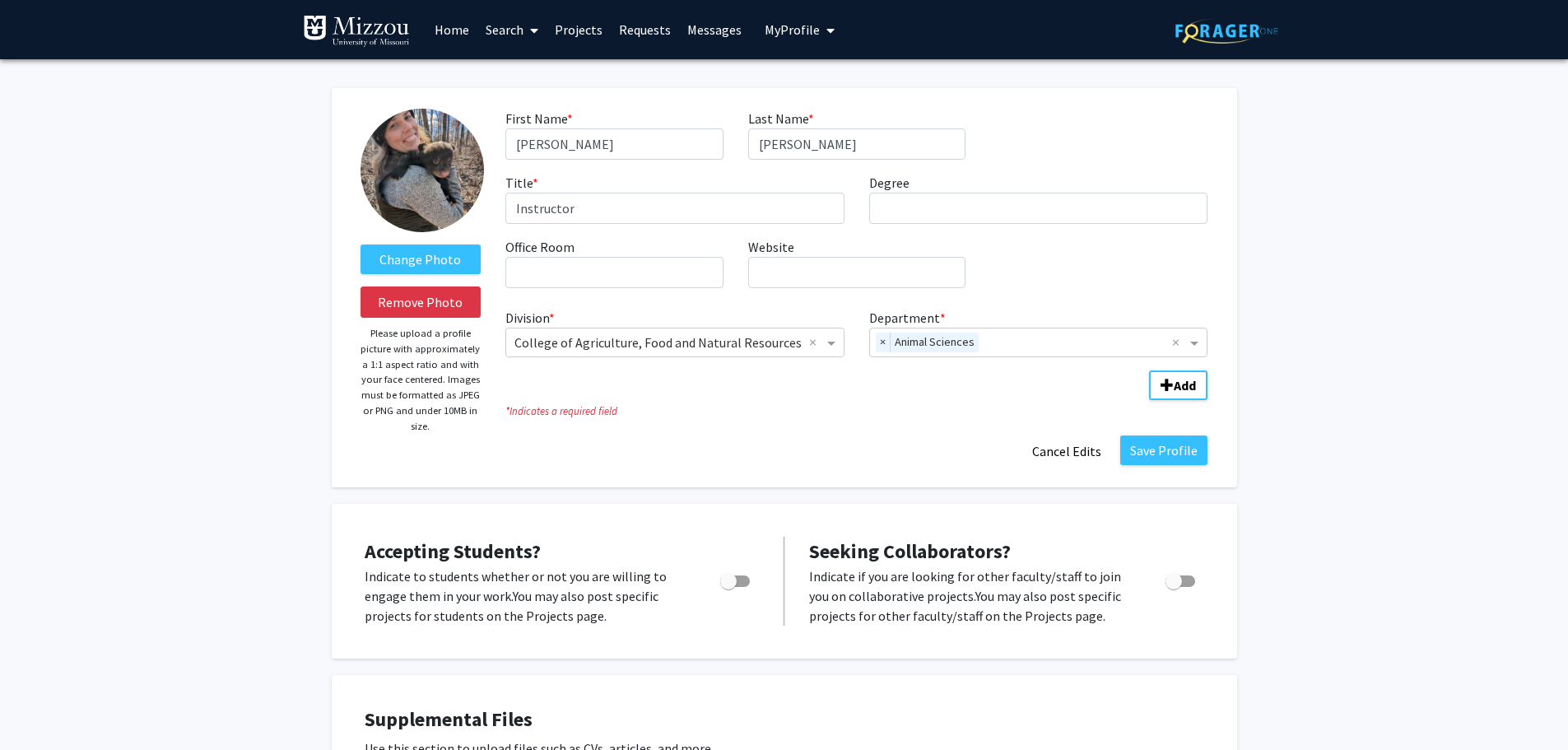
click at [429, 163] on img at bounding box center [422, 171] width 124 height 124
click at [440, 271] on label "Change Photo" at bounding box center [420, 259] width 121 height 30
click at [0, 0] on input "Change Photo" at bounding box center [0, 0] width 0 height 0
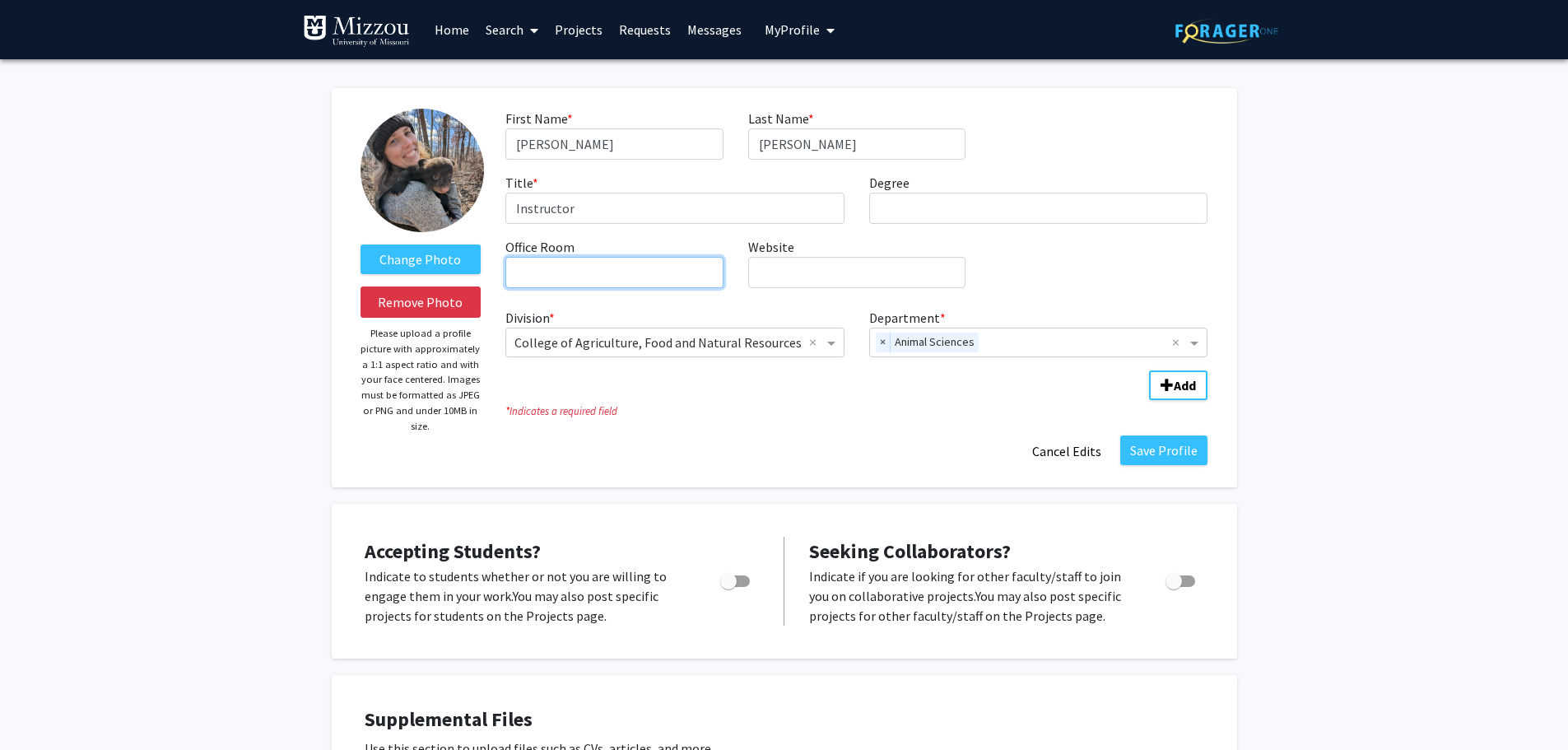
click at [527, 287] on input "Office Room required" at bounding box center [613, 272] width 217 height 31
type input "S-103B"
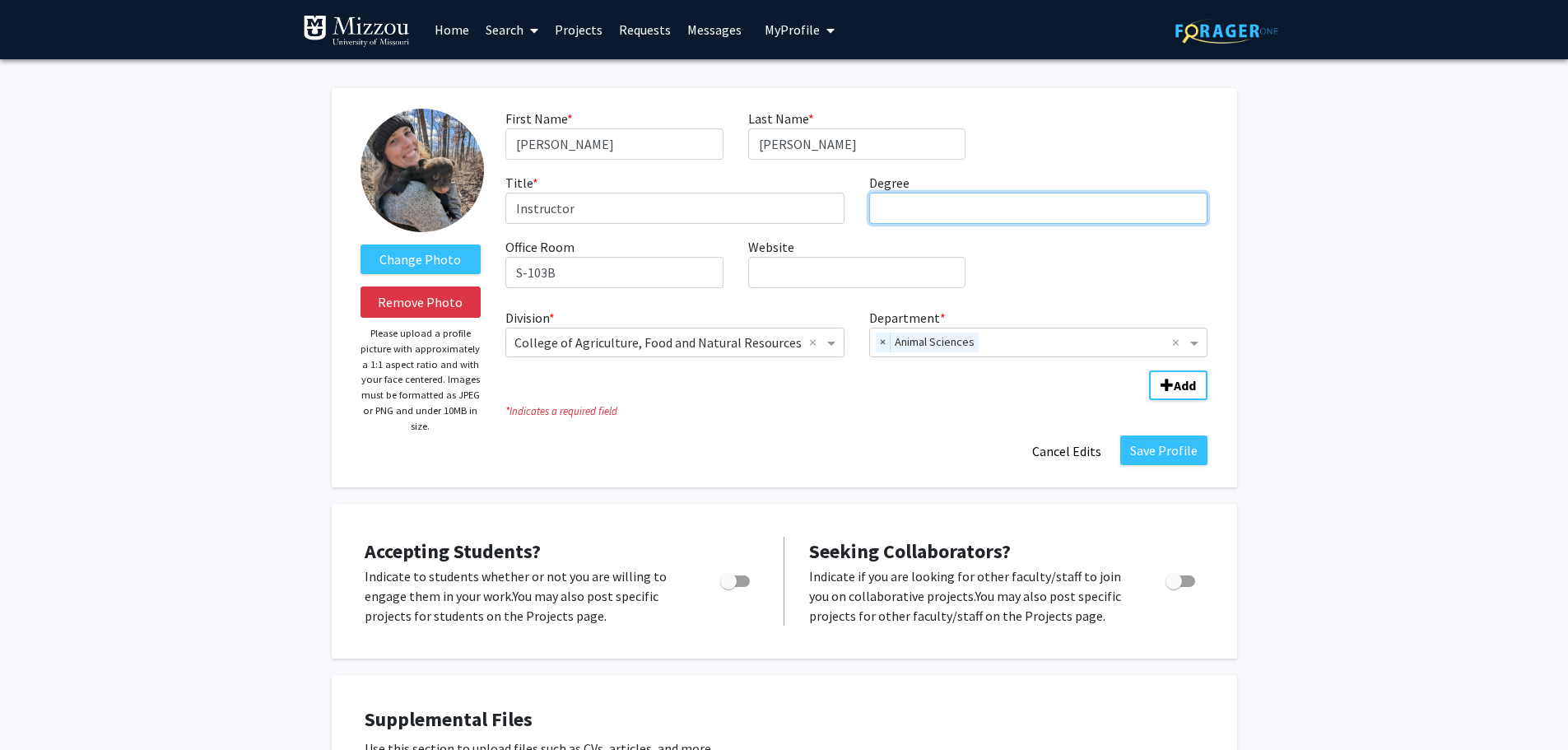
click at [974, 203] on input "Degree required" at bounding box center [1038, 208] width 339 height 31
type input "M.S. Veterinary & Animal Sciences"
click at [1211, 278] on div "First Name * required Molly Last Name * required Elderbrook Title * required In…" at bounding box center [856, 205] width 727 height 192
click at [1167, 449] on button "Save Profile" at bounding box center [1164, 451] width 87 height 30
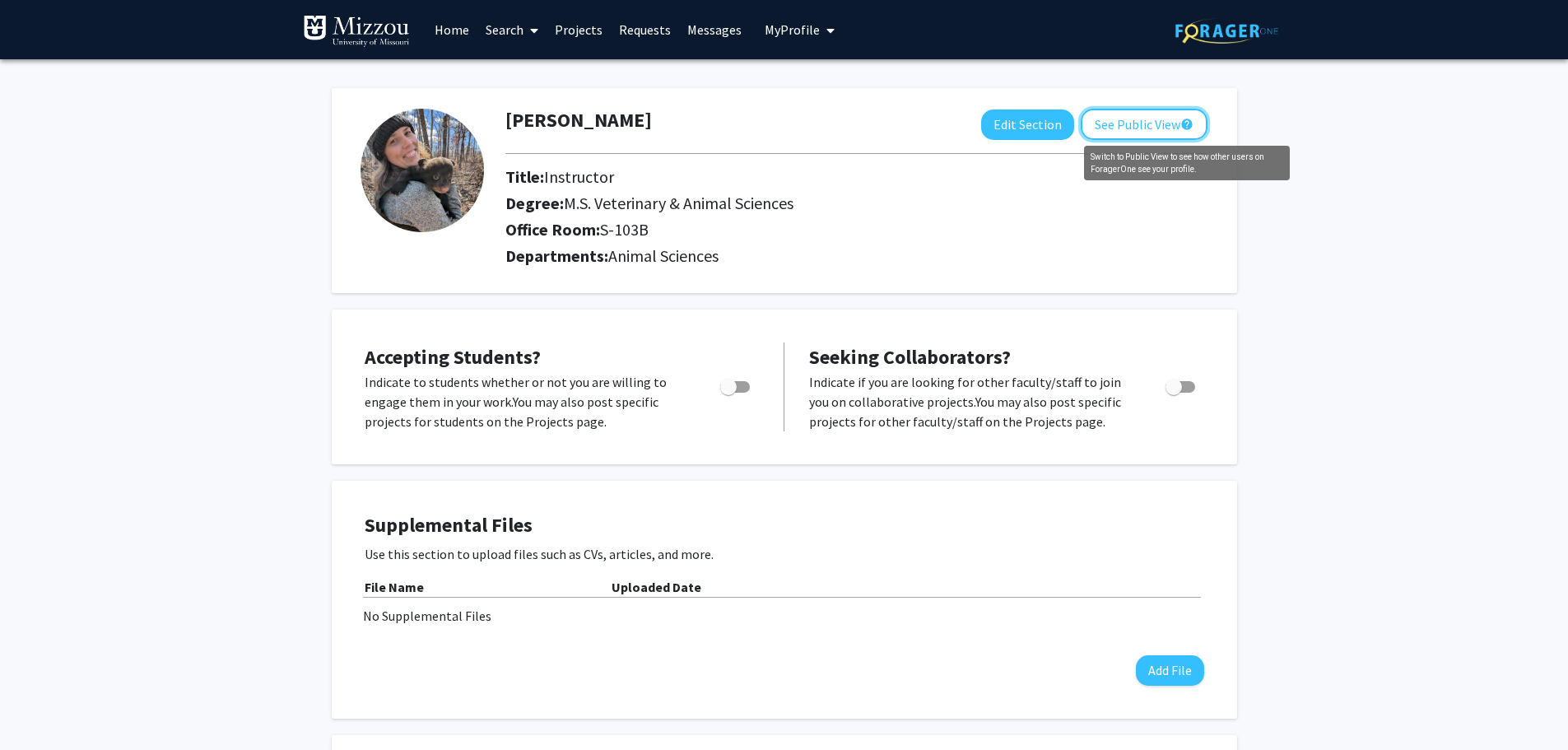
click at [1193, 120] on mat-icon "help" at bounding box center [1186, 124] width 13 height 20
